Goal: Task Accomplishment & Management: Manage account settings

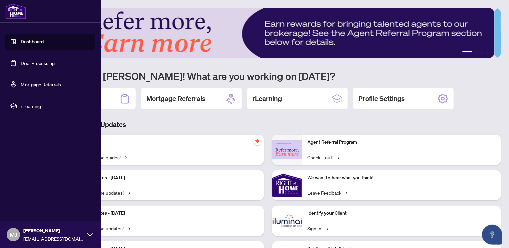
click at [33, 64] on link "Deal Processing" at bounding box center [38, 63] width 34 height 6
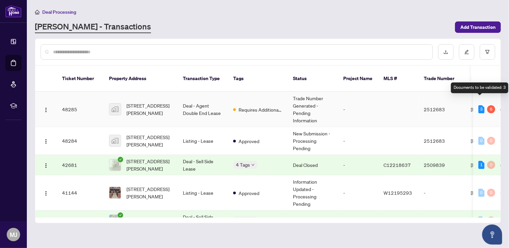
click at [481, 105] on div "3" at bounding box center [481, 109] width 6 height 8
click at [478, 105] on div "3" at bounding box center [481, 109] width 6 height 8
click at [492, 105] on div "6" at bounding box center [491, 109] width 8 height 8
click at [488, 105] on div "6" at bounding box center [491, 109] width 8 height 8
click at [228, 92] on td "Requires Additional Docs" at bounding box center [258, 109] width 60 height 35
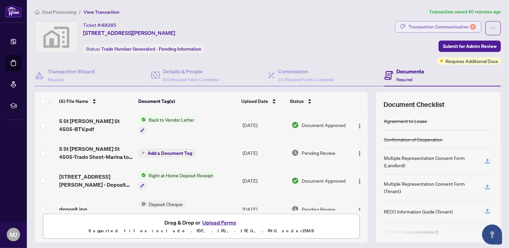
click at [440, 25] on div "Transaction Communication 6" at bounding box center [442, 26] width 68 height 11
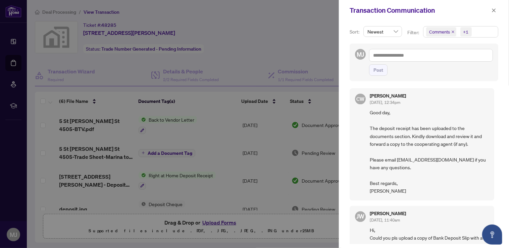
scroll to position [1, 0]
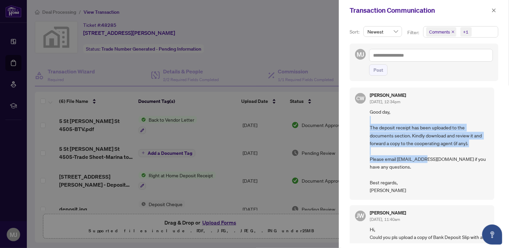
drag, startPoint x: 410, startPoint y: 111, endPoint x: 424, endPoint y: 150, distance: 41.3
click at [424, 150] on span "Good day, The deposit receipt has been uploaded to the documents section. Kindl…" at bounding box center [428, 151] width 119 height 86
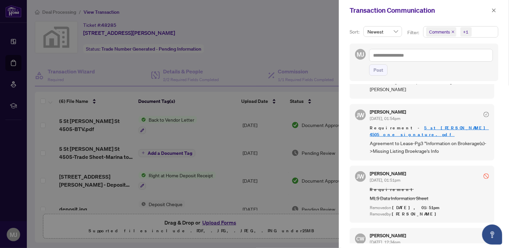
scroll to position [394, 0]
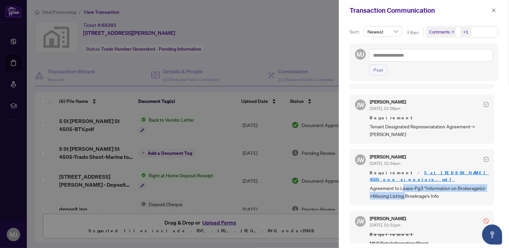
drag, startPoint x: 401, startPoint y: 177, endPoint x: 434, endPoint y: 184, distance: 34.3
click at [434, 184] on span "Agreement to Lease-Pg3 "Information on Brokerage(s)->Missing Listing Broekrage'…" at bounding box center [428, 192] width 119 height 16
click at [428, 198] on div "JW Jocelyne Wong Aug/14/2025, 02:03pm When the deal is closed, please notify us…" at bounding box center [423, 163] width 148 height 159
click at [437, 170] on link "5 st [PERSON_NAME] 4505 one signature.pdf" at bounding box center [428, 176] width 119 height 12
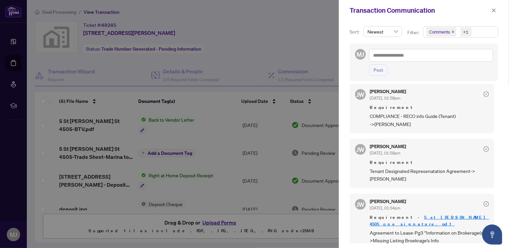
scroll to position [349, 0]
click at [501, 7] on div "Transaction Communication" at bounding box center [424, 10] width 170 height 21
click at [503, 11] on div "Transaction Communication" at bounding box center [424, 10] width 170 height 21
click at [492, 10] on icon "close" at bounding box center [493, 10] width 5 height 5
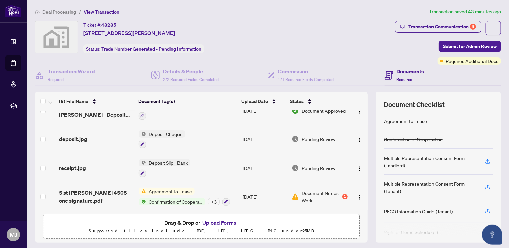
scroll to position [71, 0]
click at [342, 194] on div "1" at bounding box center [344, 195] width 5 height 5
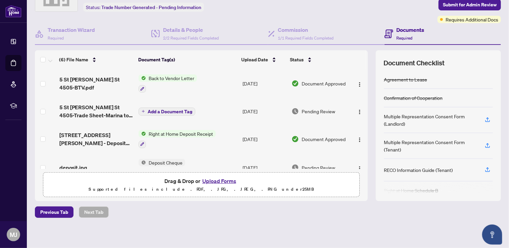
scroll to position [71, 0]
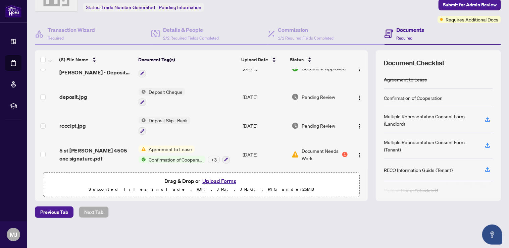
click at [220, 178] on button "Upload Forms" at bounding box center [219, 181] width 38 height 9
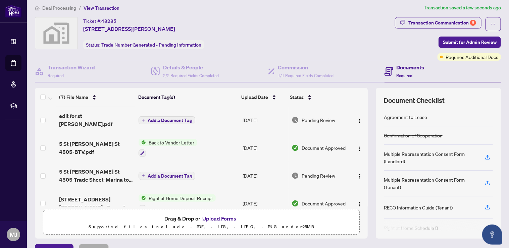
scroll to position [0, 0]
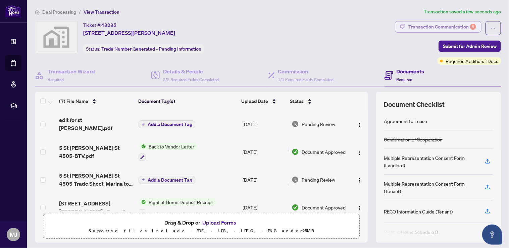
click at [444, 23] on div "Transaction Communication 6" at bounding box center [442, 26] width 68 height 11
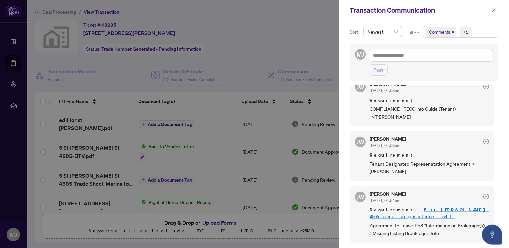
scroll to position [402, 0]
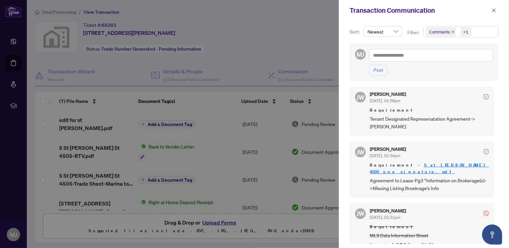
click at [483, 149] on icon "check-circle" at bounding box center [485, 151] width 5 height 5
drag, startPoint x: 373, startPoint y: 116, endPoint x: 474, endPoint y: 116, distance: 100.9
click at [474, 116] on span "Tenant Designated Represenatation Agreement->Nasser Amina" at bounding box center [428, 123] width 119 height 16
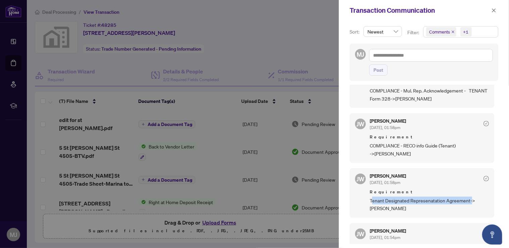
scroll to position [357, 0]
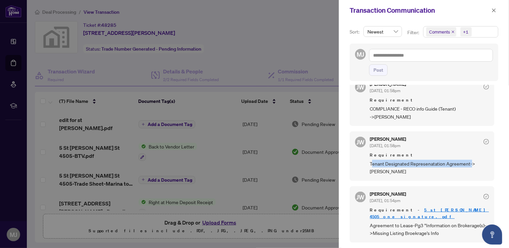
click at [418, 163] on span "Tenant Designated Represenatation Agreement->Nasser Amina" at bounding box center [428, 168] width 119 height 16
drag, startPoint x: 455, startPoint y: 159, endPoint x: 369, endPoint y: 159, distance: 85.5
click at [369, 159] on div "JW Jocelyne Wong Aug/14/2025, 01:58pm Requirement Tenant Designated Represenata…" at bounding box center [421, 156] width 144 height 50
copy span "Tenant Designated Represenatation Agreement-"
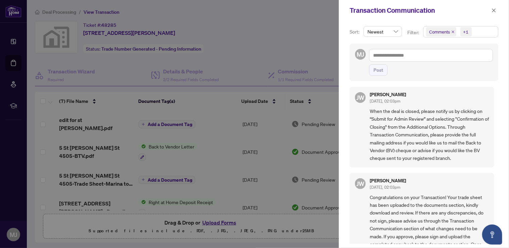
scroll to position [0, 0]
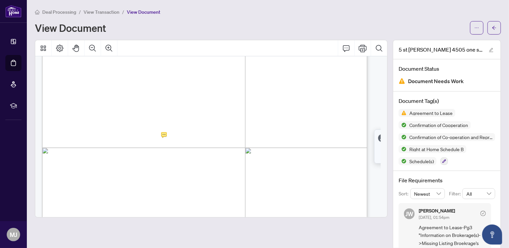
scroll to position [983, 0]
click at [359, 51] on icon "Print" at bounding box center [362, 48] width 8 height 8
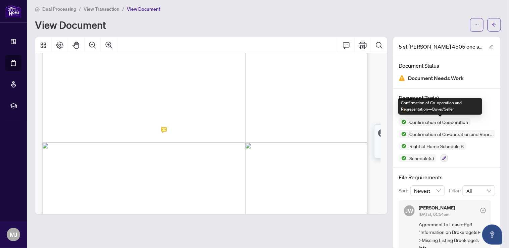
scroll to position [0, 0]
